Goal: Task Accomplishment & Management: Use online tool/utility

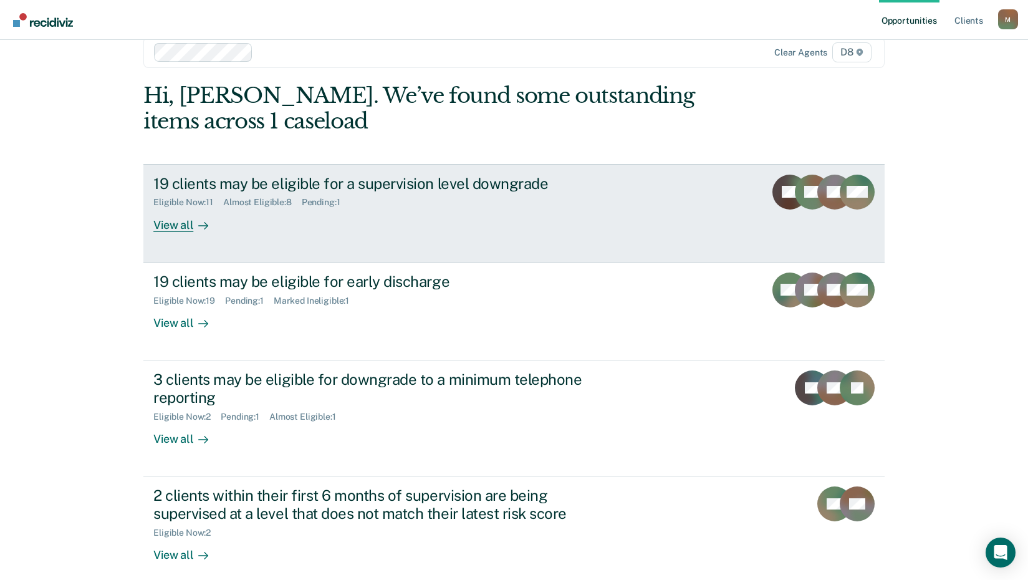
scroll to position [36, 0]
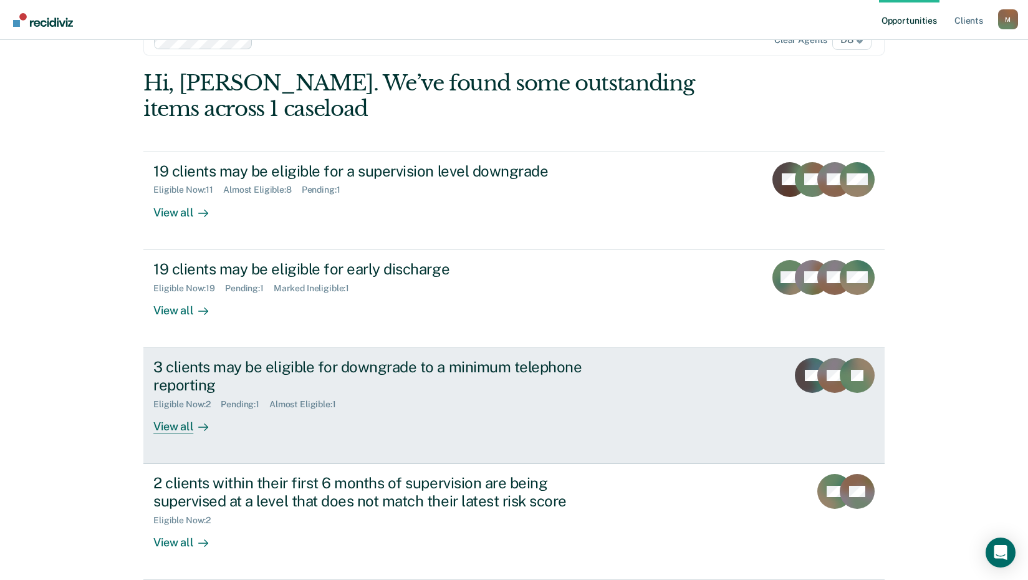
click at [199, 425] on icon at bounding box center [203, 427] width 10 height 10
